Goal: Find contact information: Find contact information

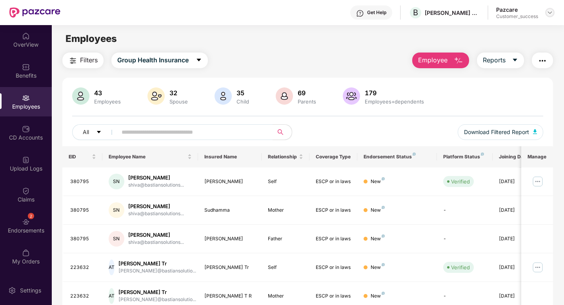
click at [549, 8] on div at bounding box center [549, 12] width 9 height 9
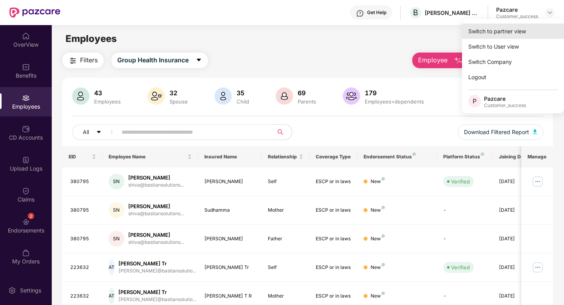
click at [528, 28] on div "Switch to partner view" at bounding box center [513, 31] width 102 height 15
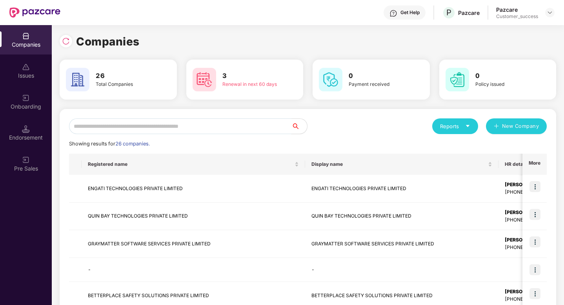
click at [166, 125] on input "text" at bounding box center [180, 126] width 222 height 16
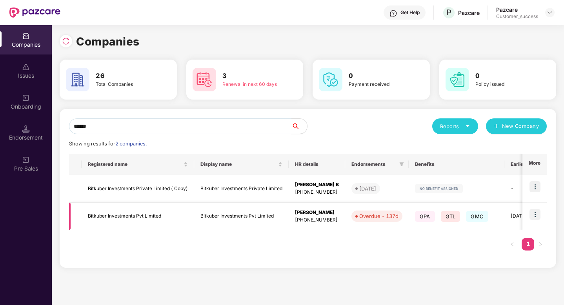
type input "******"
click at [539, 216] on img at bounding box center [534, 214] width 11 height 11
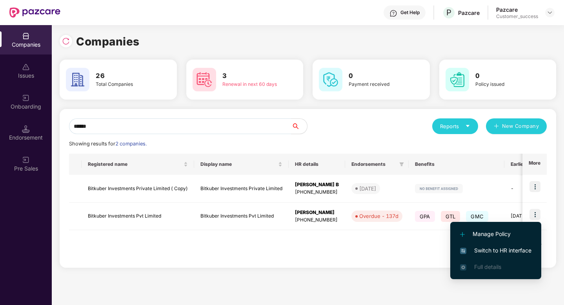
click at [511, 253] on span "Switch to HR interface" at bounding box center [495, 250] width 71 height 9
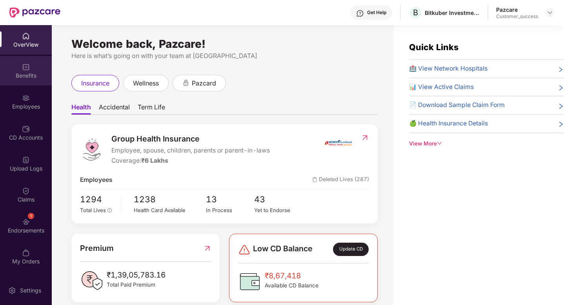
click at [17, 74] on div "Benefits" at bounding box center [26, 76] width 52 height 8
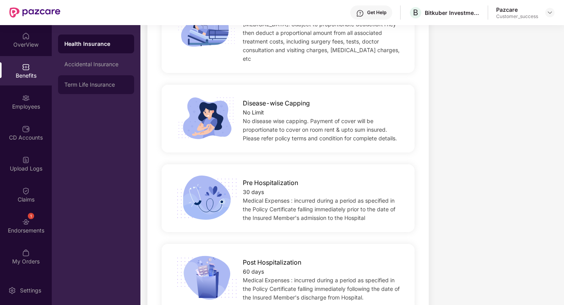
scroll to position [380, 0]
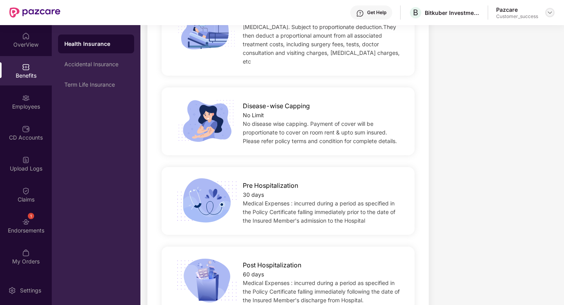
click at [549, 14] on img at bounding box center [549, 12] width 6 height 6
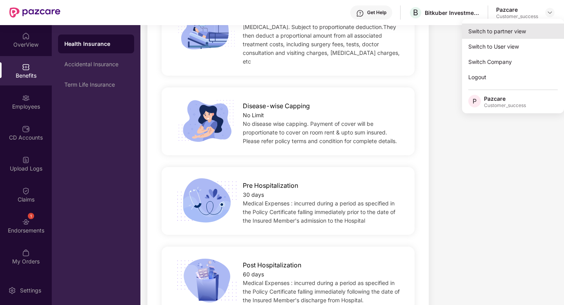
click at [524, 27] on div "Switch to partner view" at bounding box center [513, 31] width 102 height 15
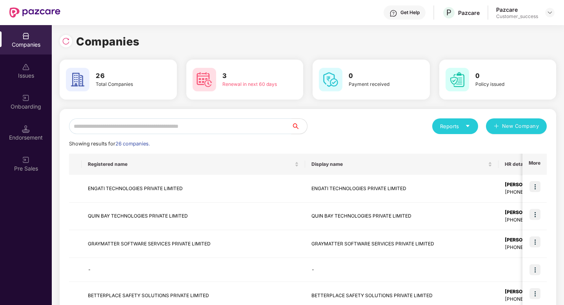
click at [147, 127] on input "text" at bounding box center [180, 126] width 222 height 16
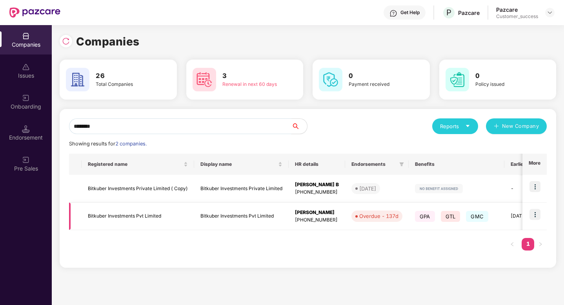
type input "********"
click at [145, 216] on td "Bitkuber Investments Pvt Limited" at bounding box center [138, 217] width 112 height 28
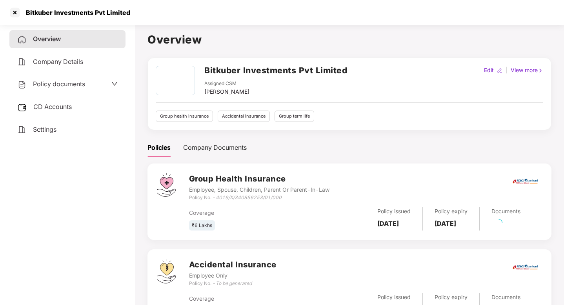
click at [49, 86] on span "Policy documents" at bounding box center [59, 84] width 52 height 8
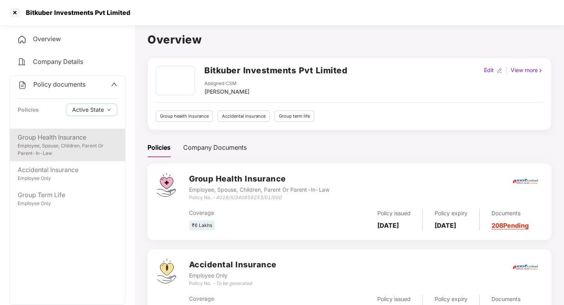
click at [60, 158] on div "Group Health Insurance Employee, Spouse, Children, Parent Or Parent-In-Law" at bounding box center [67, 145] width 115 height 33
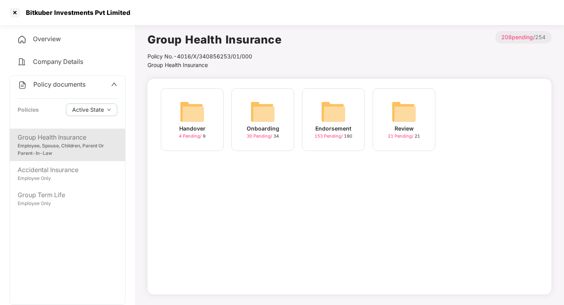
click at [241, 132] on div "Onboarding 30 Pending / 34" at bounding box center [262, 119] width 63 height 63
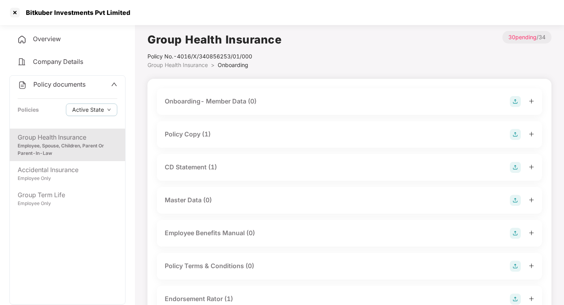
click at [242, 132] on div "Policy Copy (1)" at bounding box center [349, 134] width 369 height 11
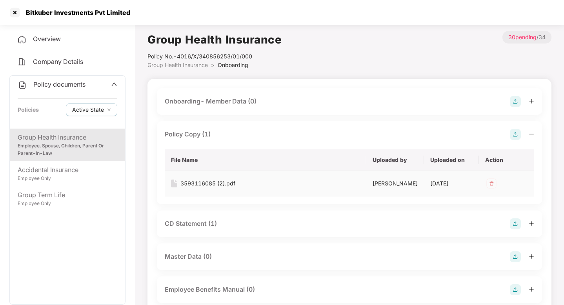
click at [255, 185] on div "3593116085 (2).pdf" at bounding box center [265, 183] width 189 height 9
click at [210, 186] on div "3593116085 (2).pdf" at bounding box center [207, 183] width 55 height 9
click at [15, 13] on div at bounding box center [15, 12] width 13 height 13
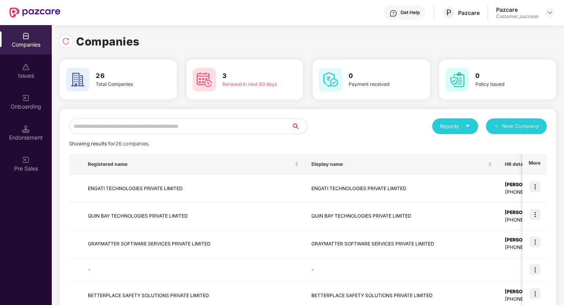
click at [173, 118] on input "text" at bounding box center [180, 126] width 222 height 16
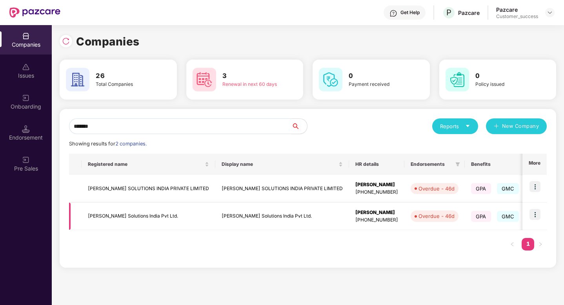
type input "*******"
click at [532, 216] on img at bounding box center [534, 214] width 11 height 11
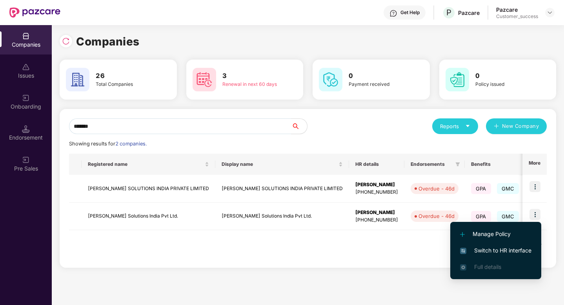
click at [488, 248] on span "Switch to HR interface" at bounding box center [495, 250] width 71 height 9
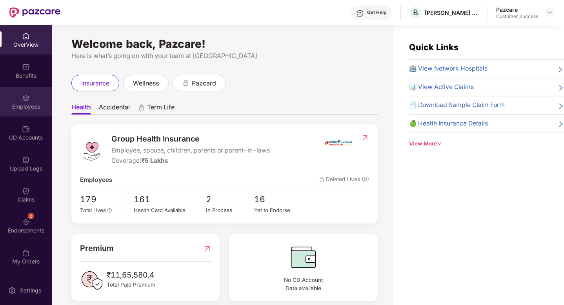
click at [16, 103] on div "Employees" at bounding box center [26, 107] width 52 height 8
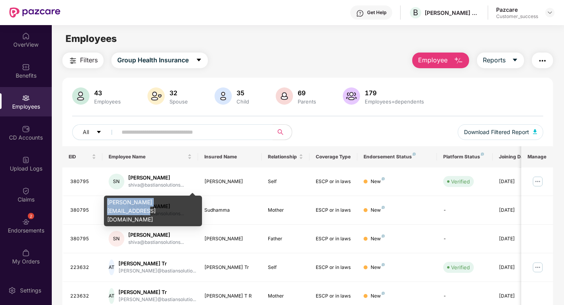
drag, startPoint x: 180, startPoint y: 203, endPoint x: 107, endPoint y: 199, distance: 73.4
click at [107, 199] on div "[PERSON_NAME][EMAIL_ADDRESS][DOMAIN_NAME]" at bounding box center [153, 211] width 98 height 31
copy div "[PERSON_NAME][EMAIL_ADDRESS][DOMAIN_NAME]"
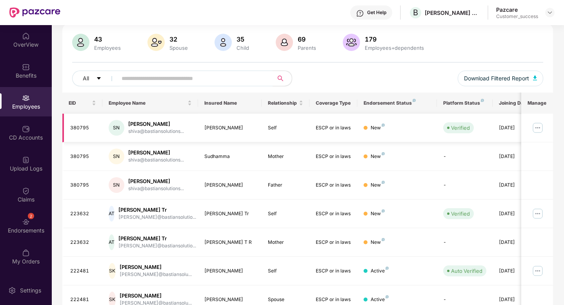
scroll to position [71, 0]
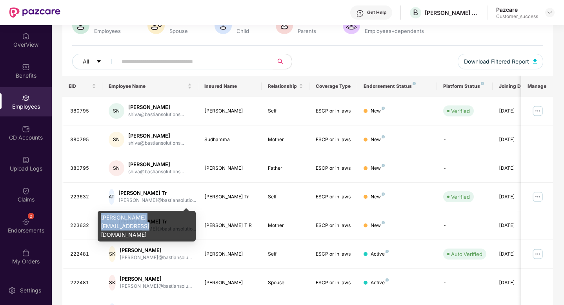
drag, startPoint x: 181, startPoint y: 219, endPoint x: 100, endPoint y: 218, distance: 81.1
click at [100, 218] on div "[PERSON_NAME][EMAIL_ADDRESS][DOMAIN_NAME]" at bounding box center [147, 226] width 98 height 31
copy div "[PERSON_NAME][EMAIL_ADDRESS][DOMAIN_NAME]"
